Goal: Task Accomplishment & Management: Use online tool/utility

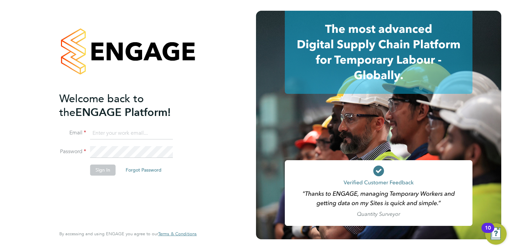
type input "dave.waite@torus.co.uk"
click at [95, 169] on button "Sign In" at bounding box center [102, 169] width 25 height 11
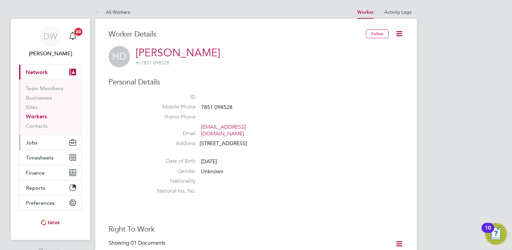
click at [37, 140] on button "Jobs" at bounding box center [50, 142] width 62 height 15
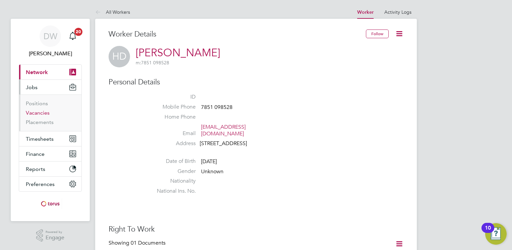
click at [43, 112] on link "Vacancies" at bounding box center [38, 112] width 24 height 6
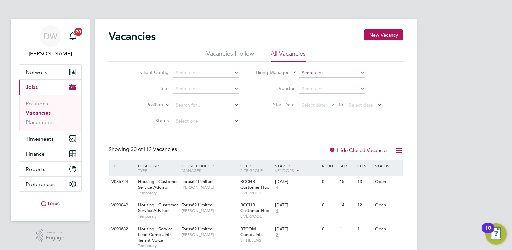
click at [318, 72] on input at bounding box center [332, 72] width 66 height 9
click at [321, 81] on li "Brendan Day" at bounding box center [332, 81] width 66 height 9
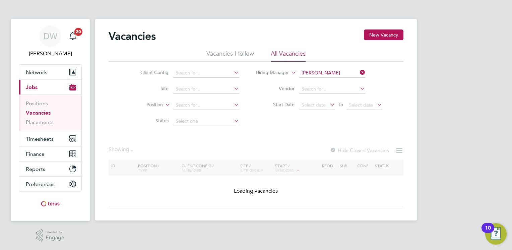
type input "[PERSON_NAME]"
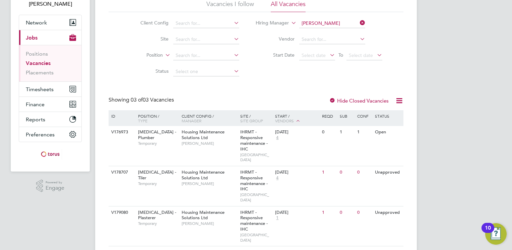
scroll to position [50, 0]
click at [383, 165] on div "Unapproved" at bounding box center [375, 171] width 29 height 12
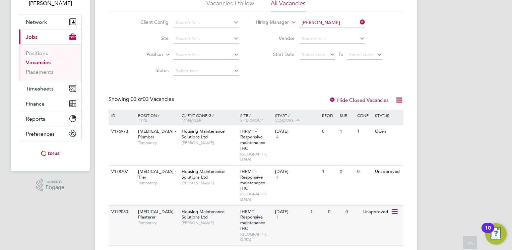
click at [155, 220] on span "Temporary" at bounding box center [158, 222] width 40 height 5
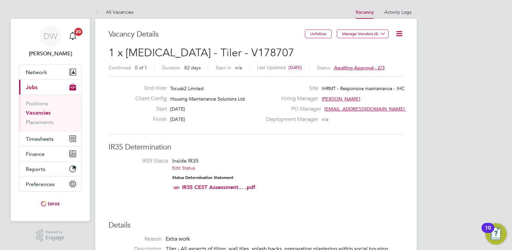
click at [358, 67] on span "Awaiting approval - 2/3" at bounding box center [359, 68] width 51 height 6
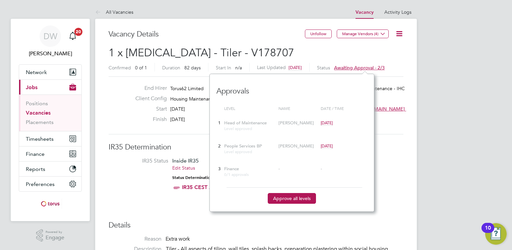
click at [388, 48] on h2 "1 x HMS - Tiler - V178707 Confirmed 0 of 1 Duration 82 days Start In n/a Last U…" at bounding box center [255, 60] width 295 height 28
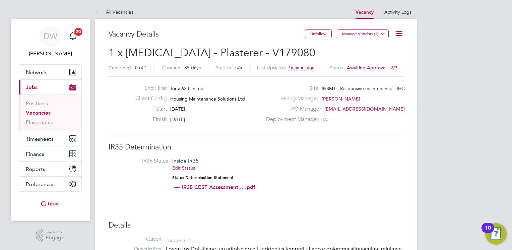
click at [355, 68] on span "Awaiting approval - 2/3" at bounding box center [371, 68] width 51 height 6
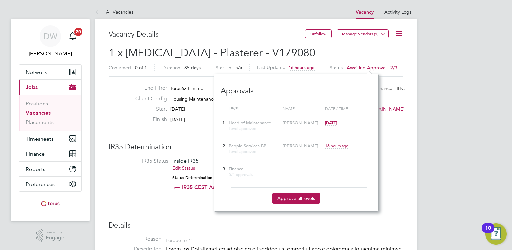
scroll to position [138, 164]
click at [400, 170] on span "IR35 Status Inside IR35 Edit Status Status Determination Statement IR35 CEST As…" at bounding box center [255, 175] width 295 height 36
